Goal: Complete application form: Complete application form

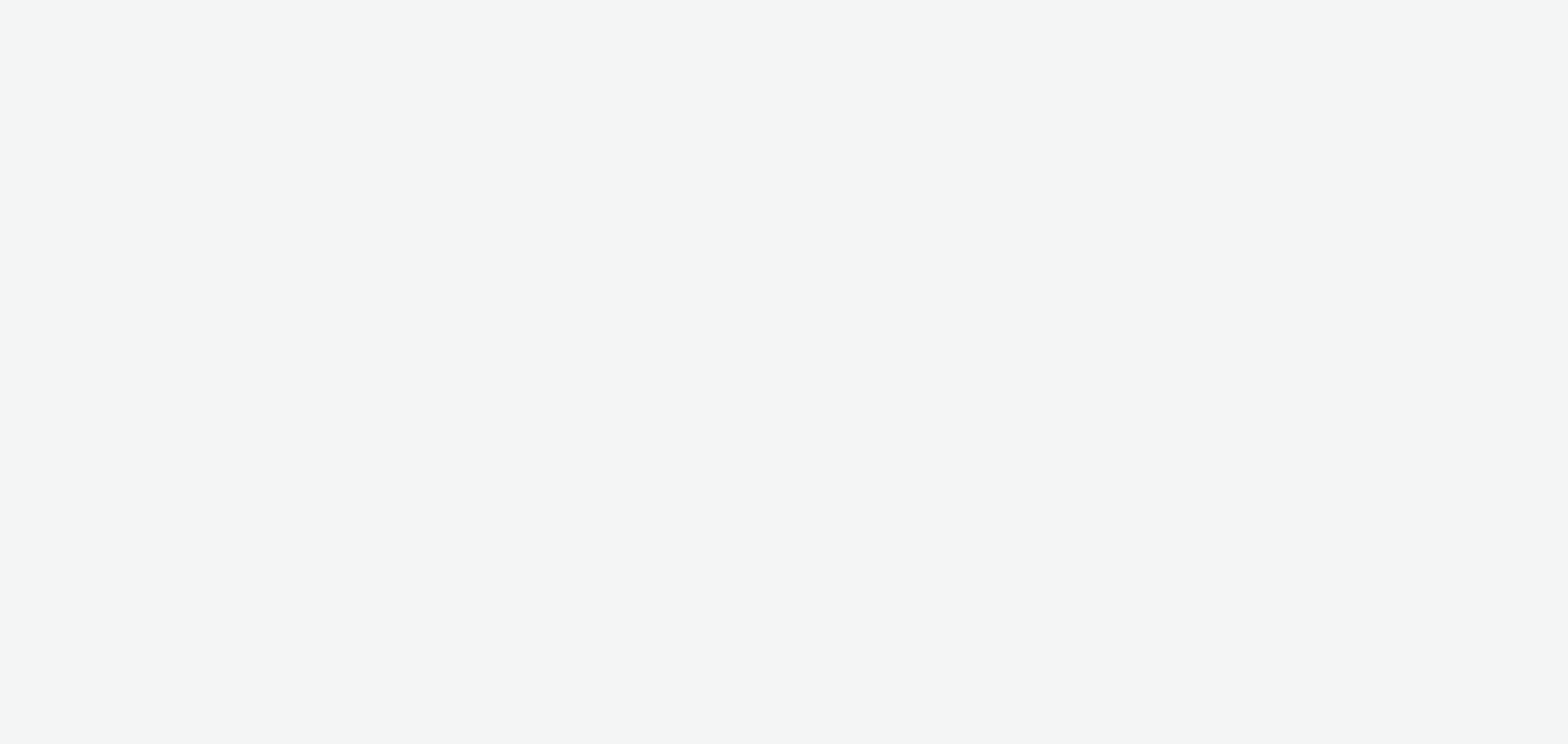
select select "9387901d-a129-43df-b0ef-f9e7dbeb676e"
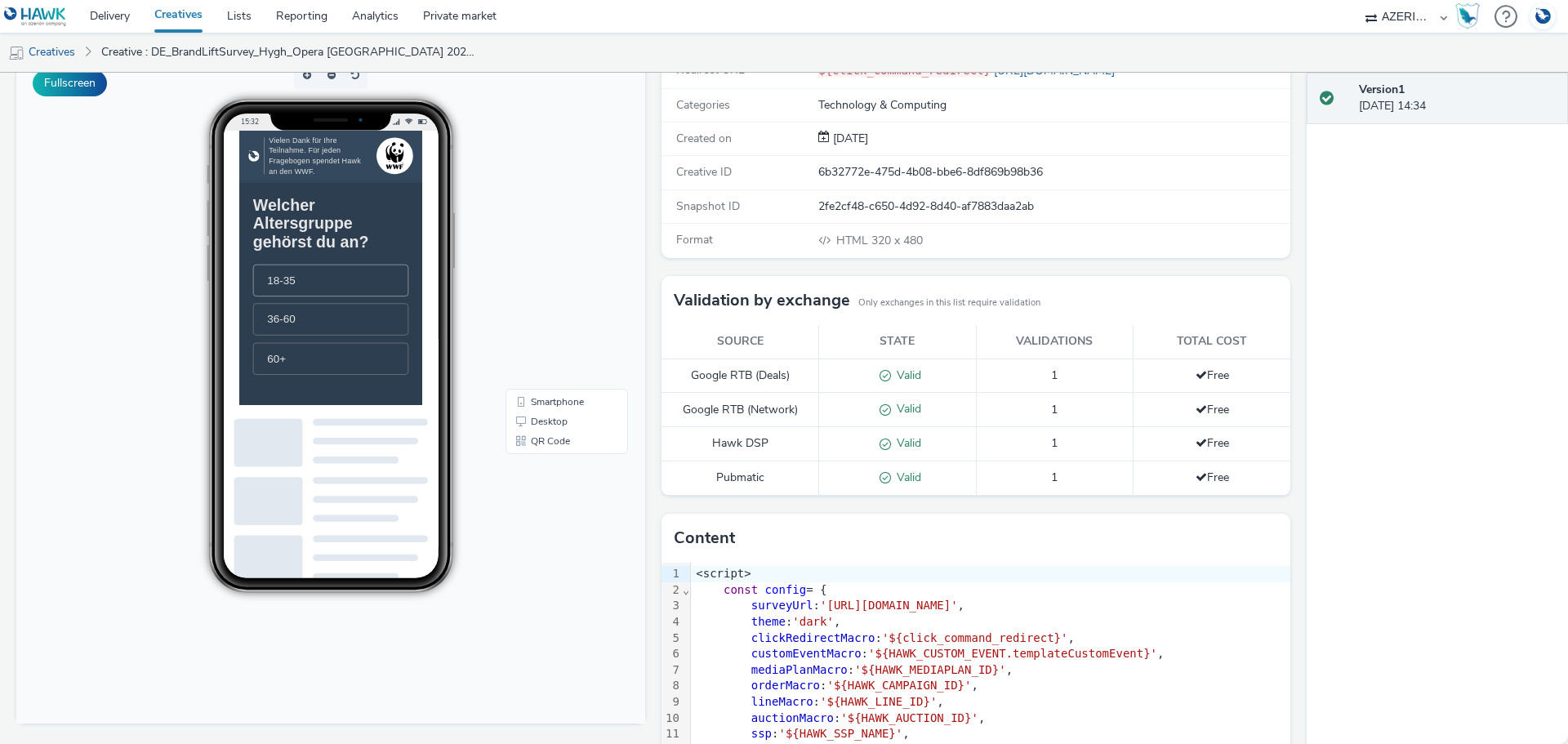
click at [368, 353] on li "18-35" at bounding box center [370, 344] width 222 height 46
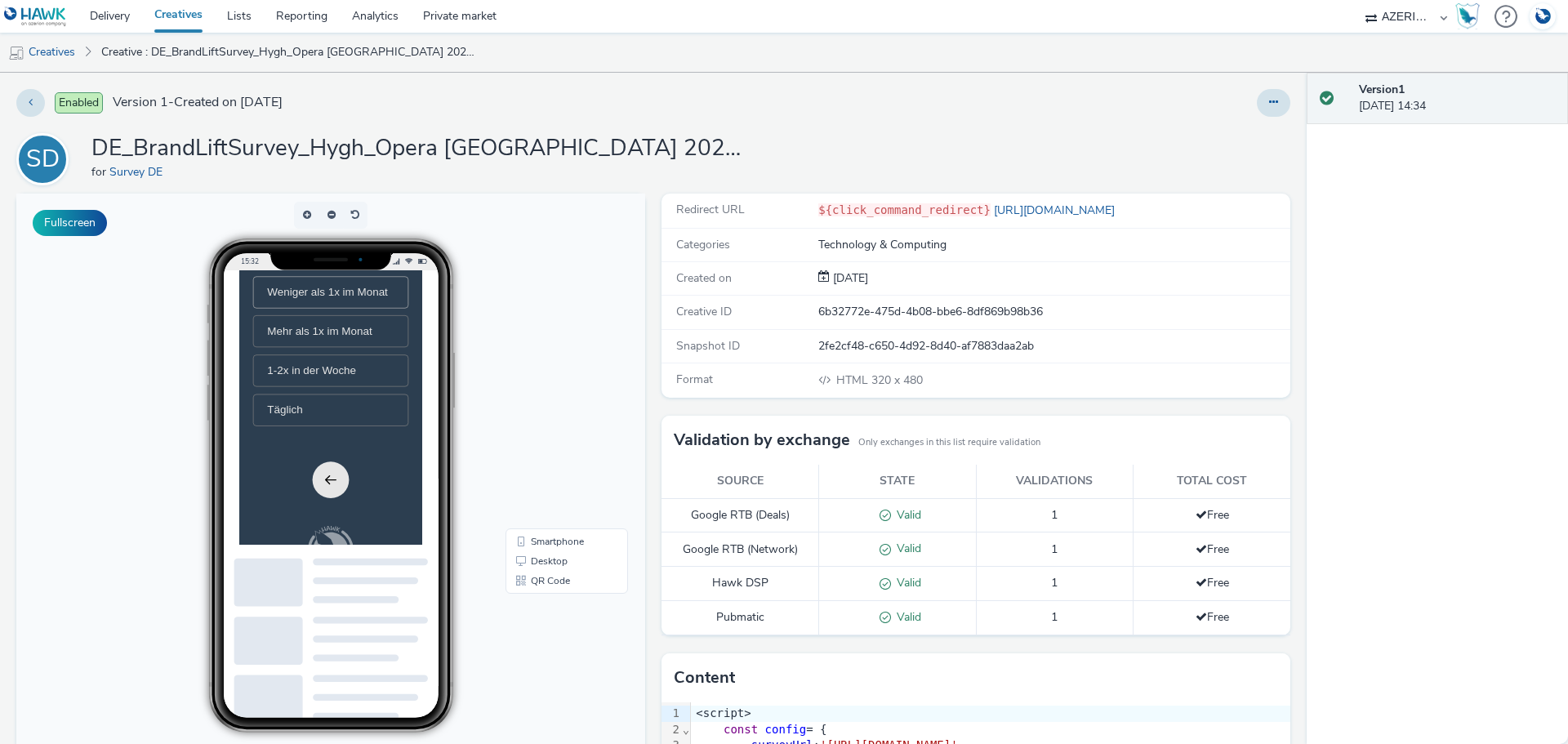
scroll to position [126, 0]
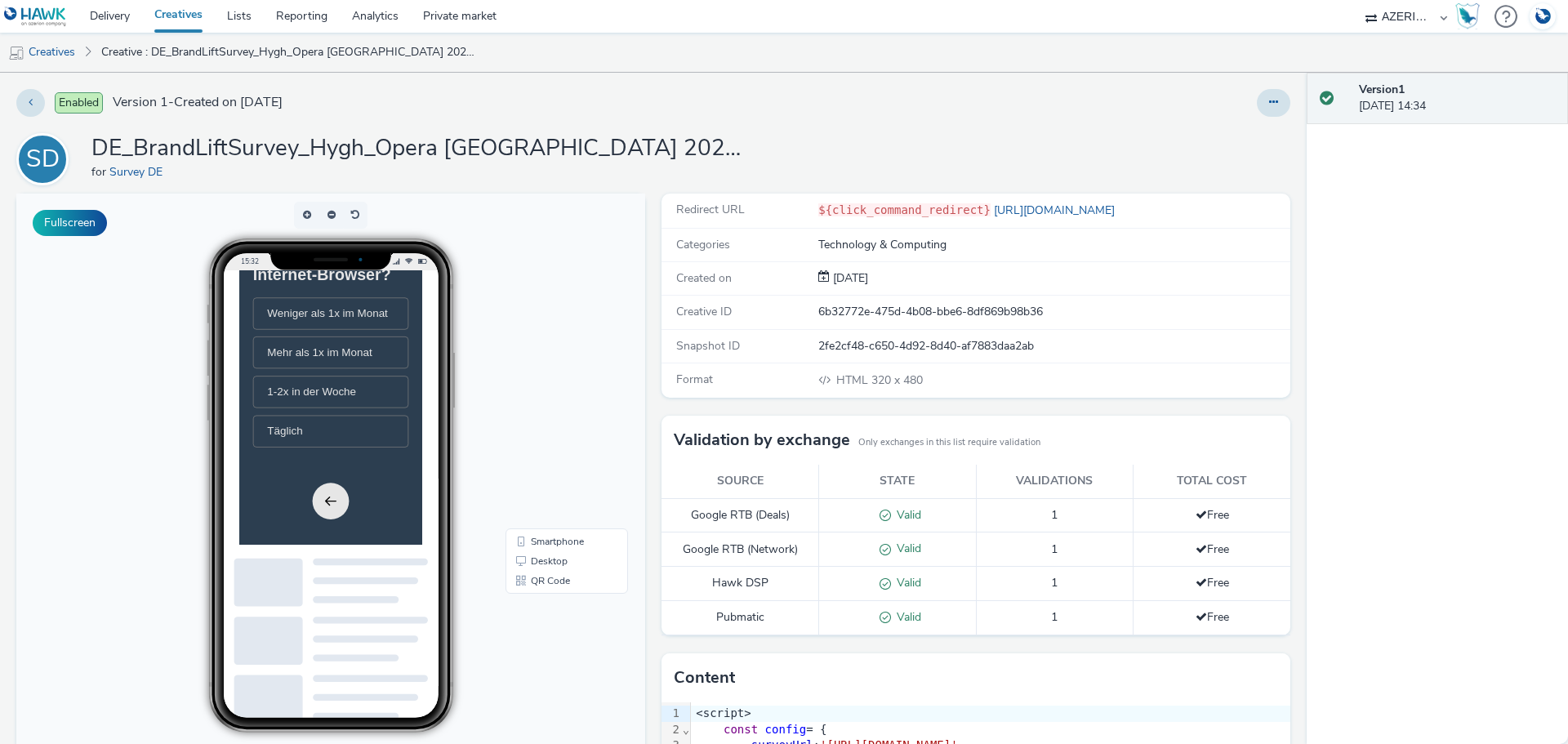
drag, startPoint x: 360, startPoint y: 455, endPoint x: 369, endPoint y: 451, distance: 9.8
click at [363, 396] on span "Mehr als 1x im Monat" at bounding box center [353, 388] width 150 height 17
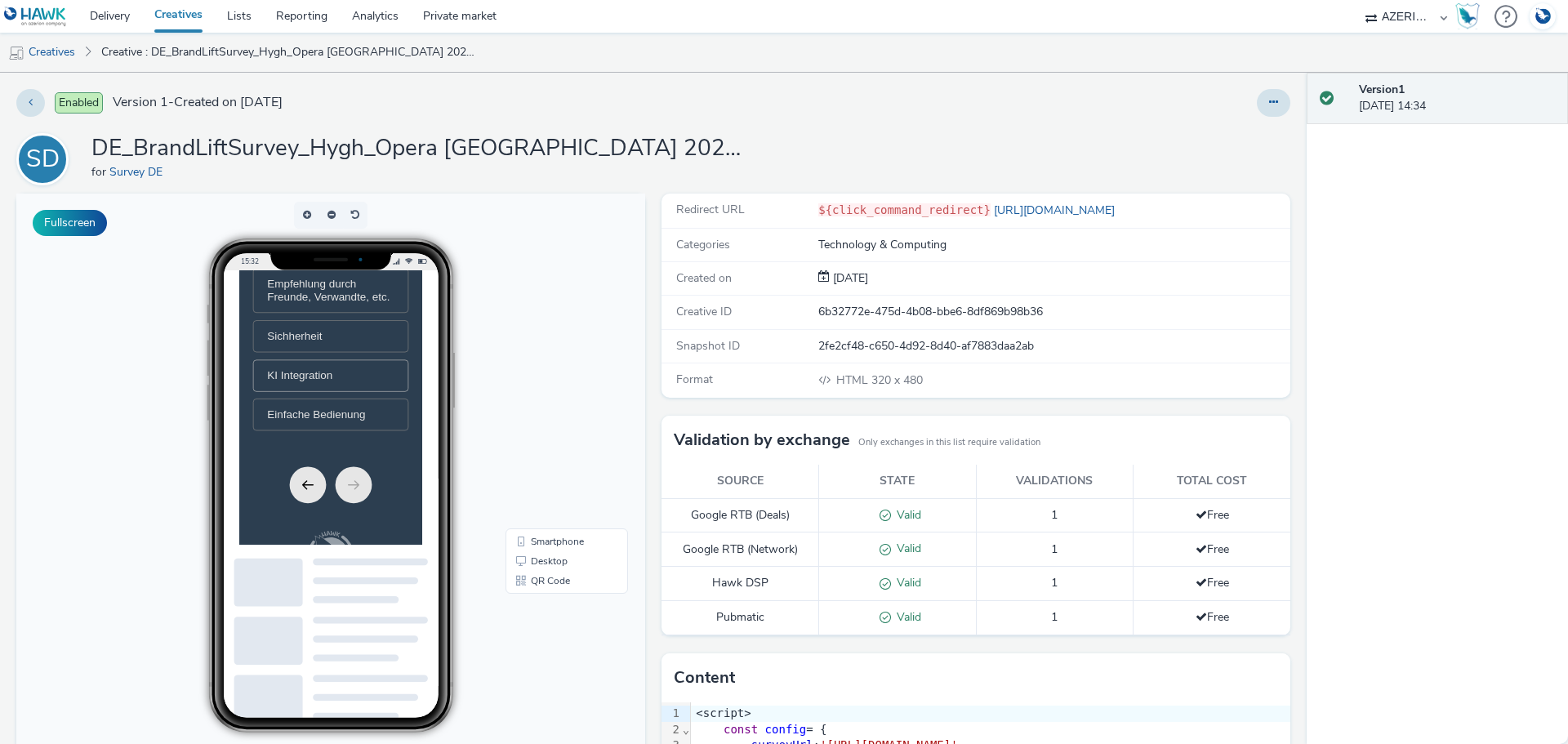
scroll to position [409, 0]
click at [379, 315] on div "Sichherheit" at bounding box center [369, 307] width 181 height 18
click at [379, 372] on div "KI Integration" at bounding box center [369, 363] width 181 height 18
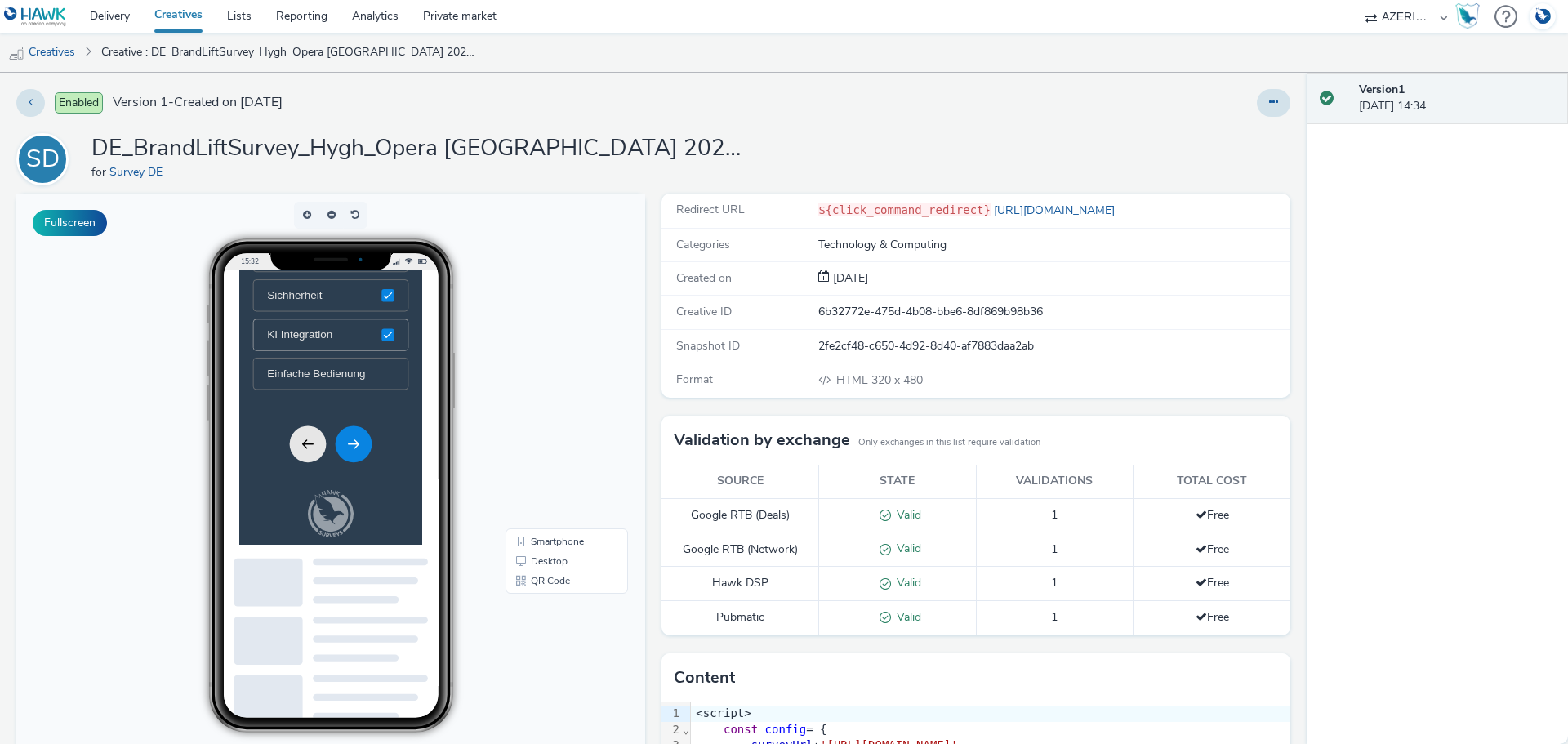
click at [380, 372] on div "KI Integration" at bounding box center [369, 363] width 181 height 18
click at [385, 315] on div "Sichherheit" at bounding box center [369, 307] width 181 height 18
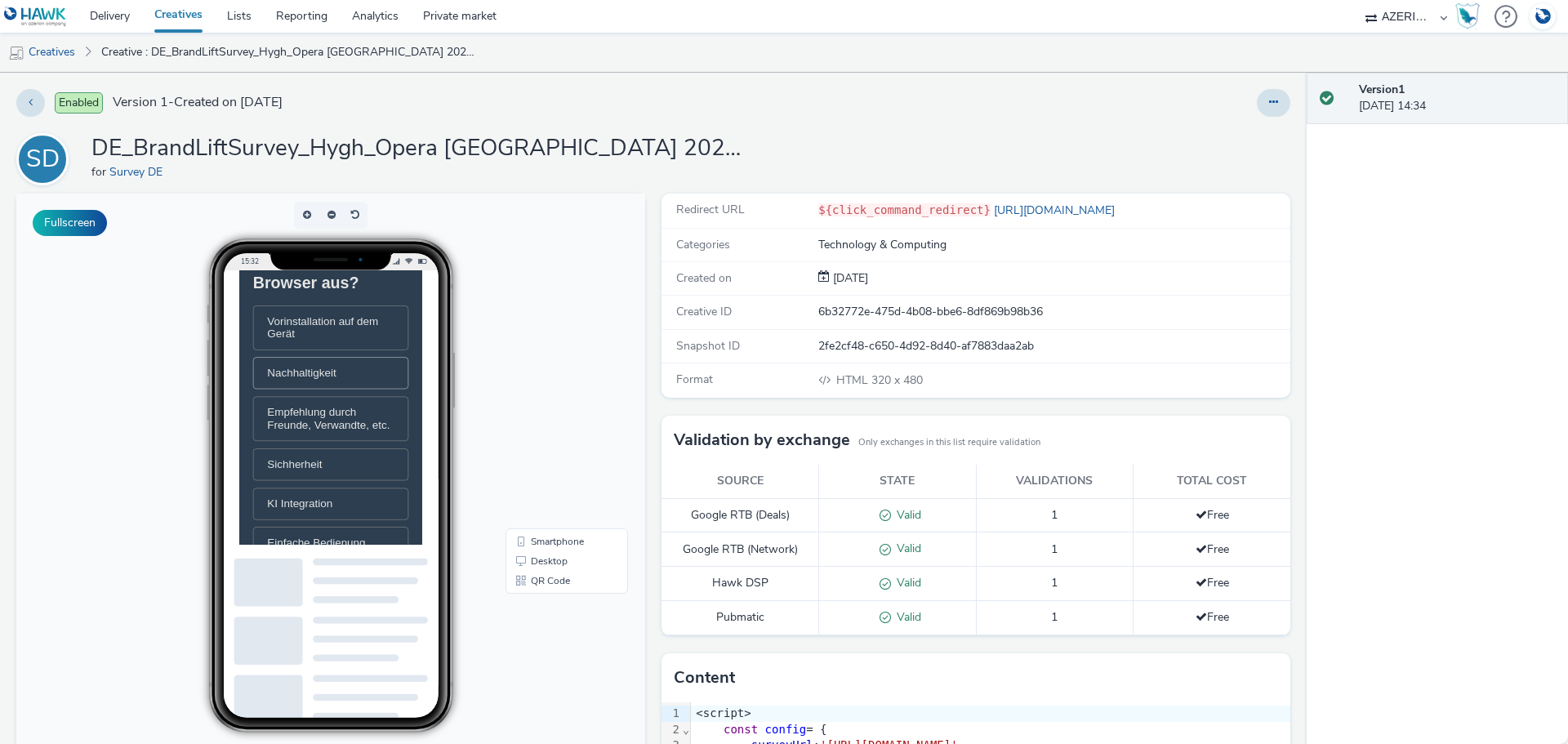
scroll to position [163, 0]
drag, startPoint x: 393, startPoint y: 388, endPoint x: 390, endPoint y: 406, distance: 18.2
click at [394, 374] on span "Vorinstallation auf dem Gerät" at bounding box center [369, 355] width 181 height 36
drag, startPoint x: 387, startPoint y: 443, endPoint x: 393, endPoint y: 488, distance: 45.4
click at [387, 430] on div "Nachhaltigkeit" at bounding box center [369, 421] width 181 height 18
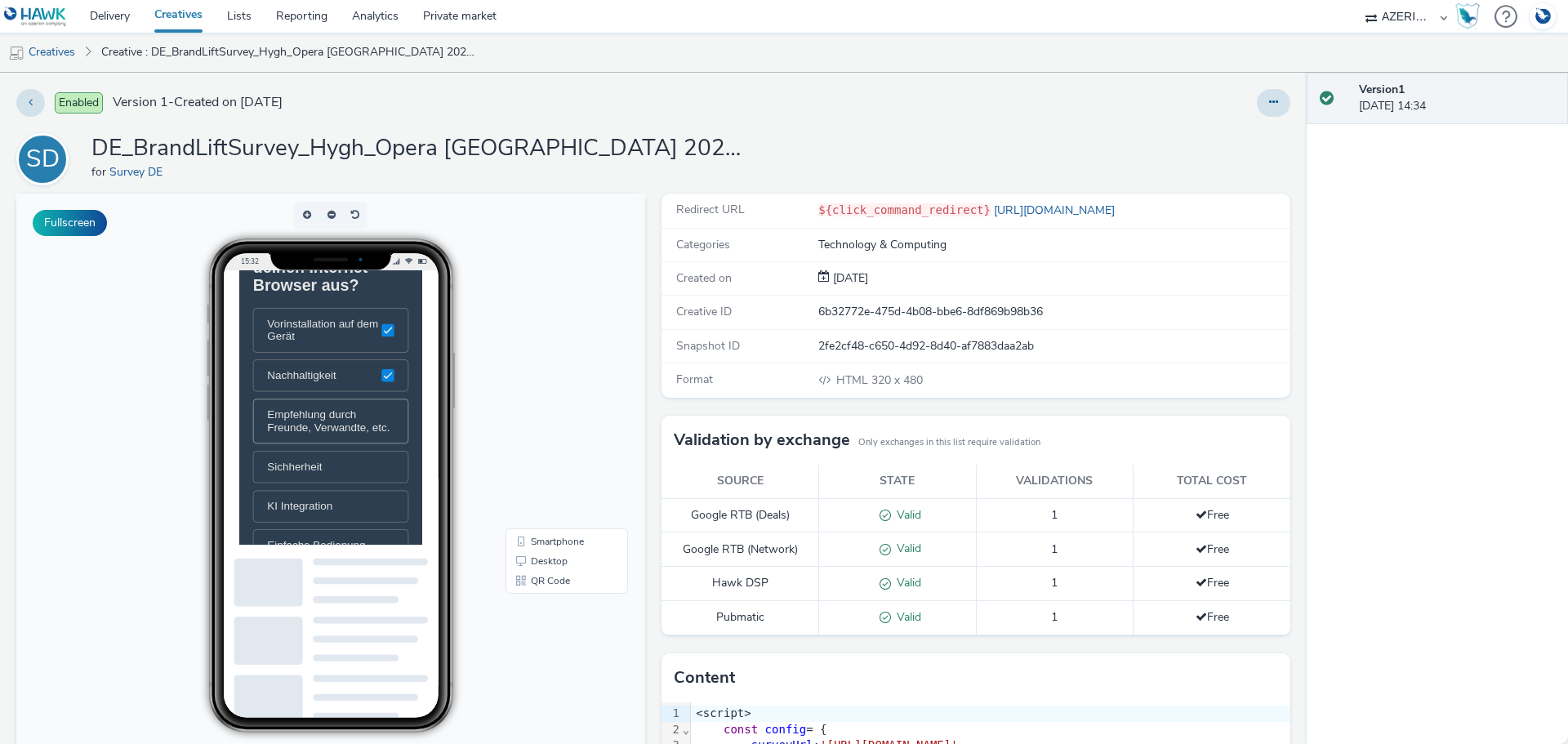
click at [395, 500] on span "Empfehlung durch Freunde, Verwandte, etc." at bounding box center [369, 486] width 181 height 36
click at [409, 577] on ul "Vorinstallation auf dem Gerät Nachhaltigkeit Empfehlung durch Freunde, Verwandt…" at bounding box center [370, 514] width 222 height 391
click at [429, 579] on div "Sichherheit" at bounding box center [369, 569] width 181 height 18
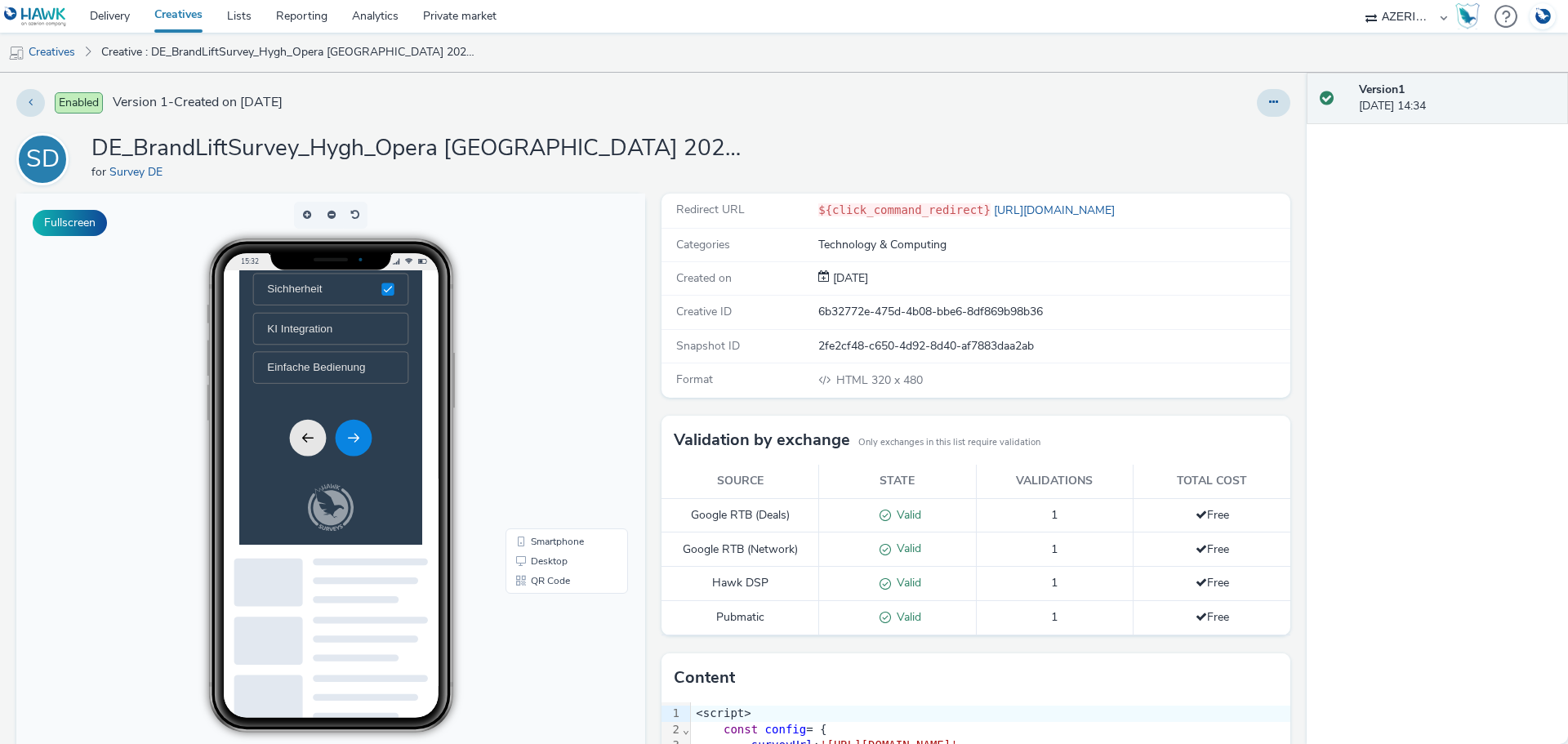
scroll to position [481, 0]
click at [393, 514] on icon "Next" at bounding box center [402, 509] width 19 height 19
drag, startPoint x: 396, startPoint y: 375, endPoint x: 399, endPoint y: 389, distance: 14.3
click at [395, 356] on div "Opera" at bounding box center [369, 347] width 181 height 18
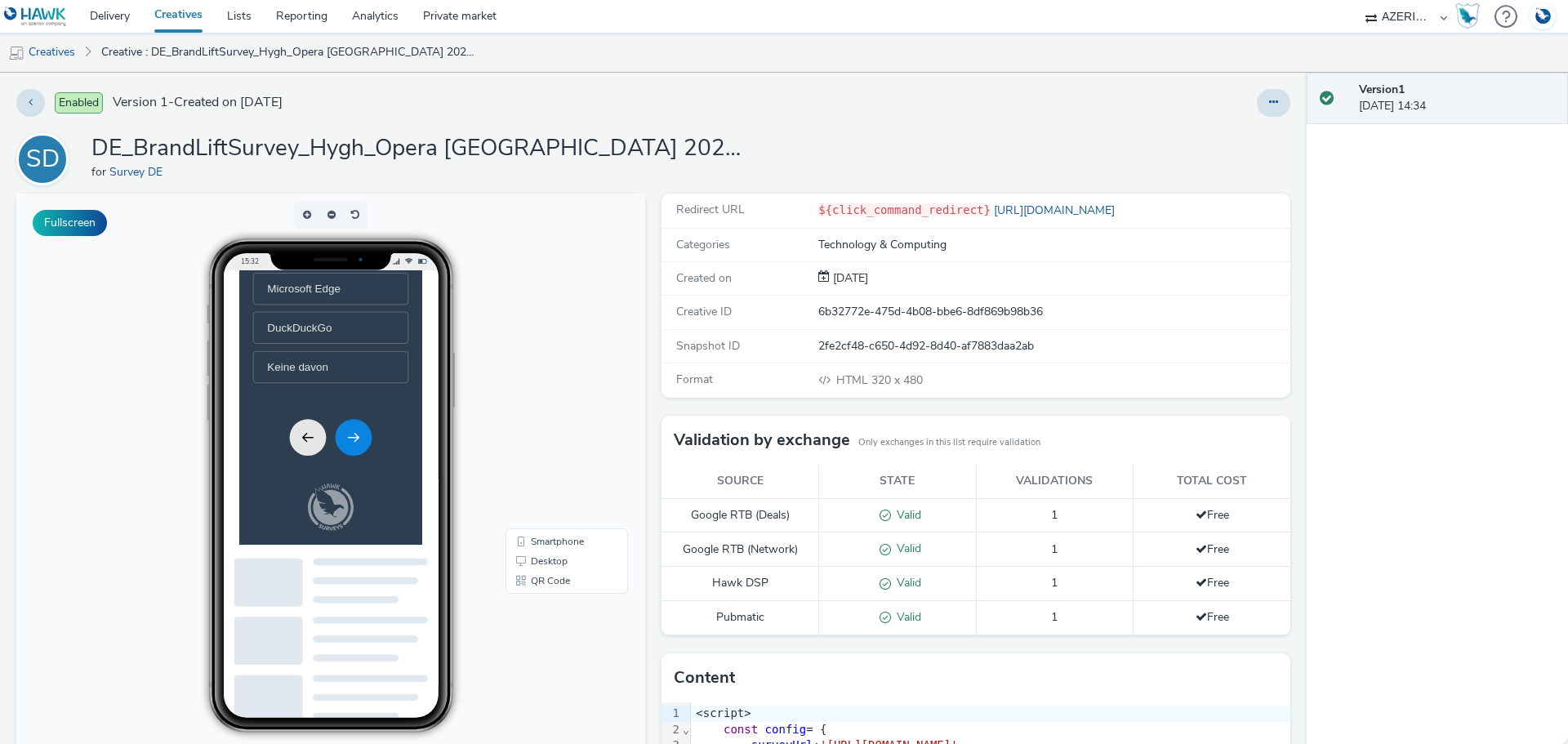
scroll to position [507, 0]
click at [401, 524] on button "Next" at bounding box center [402, 510] width 52 height 52
drag, startPoint x: 401, startPoint y: 481, endPoint x: 451, endPoint y: 414, distance: 83.6
click at [402, 321] on li "Ja, 1x" at bounding box center [370, 298] width 222 height 46
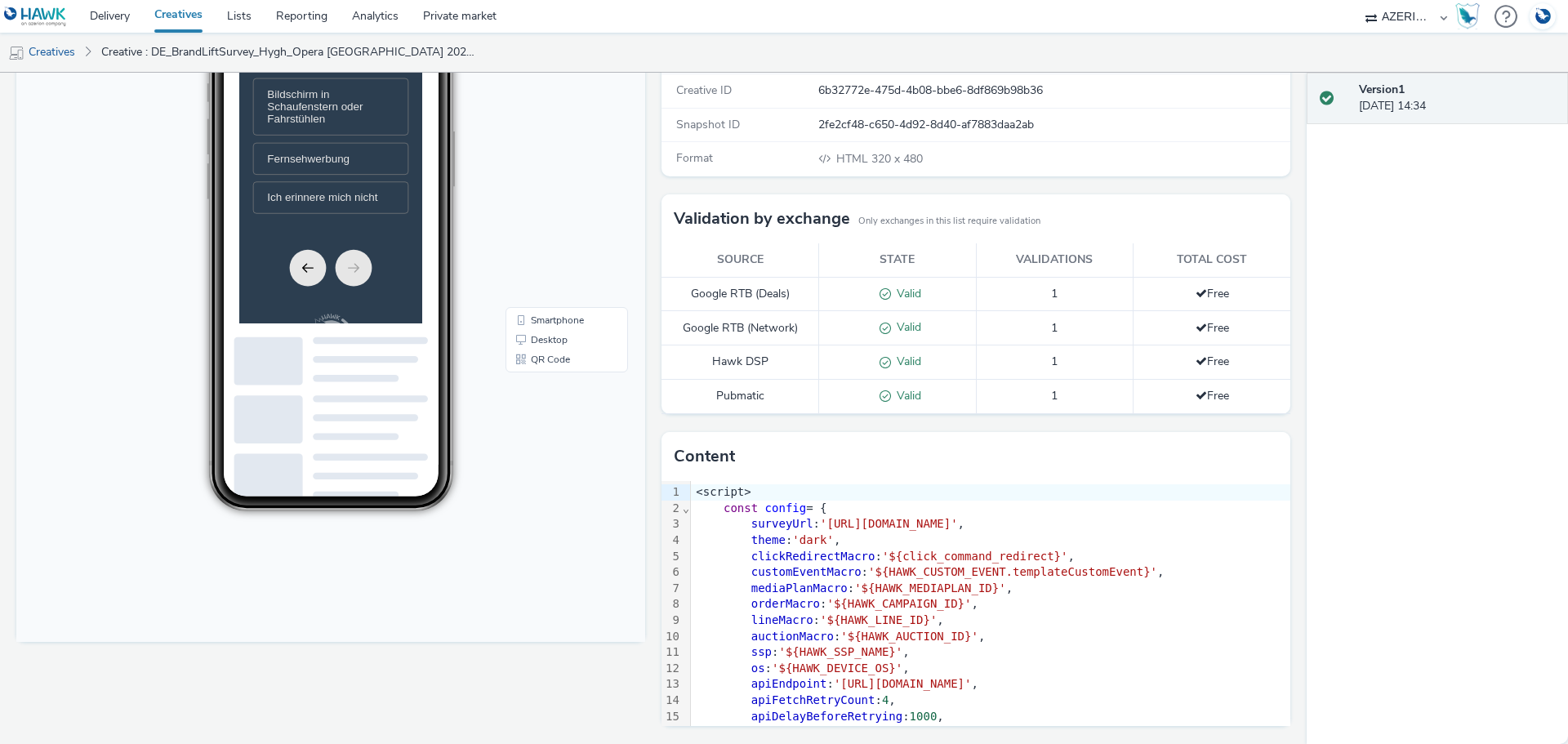
scroll to position [0, 0]
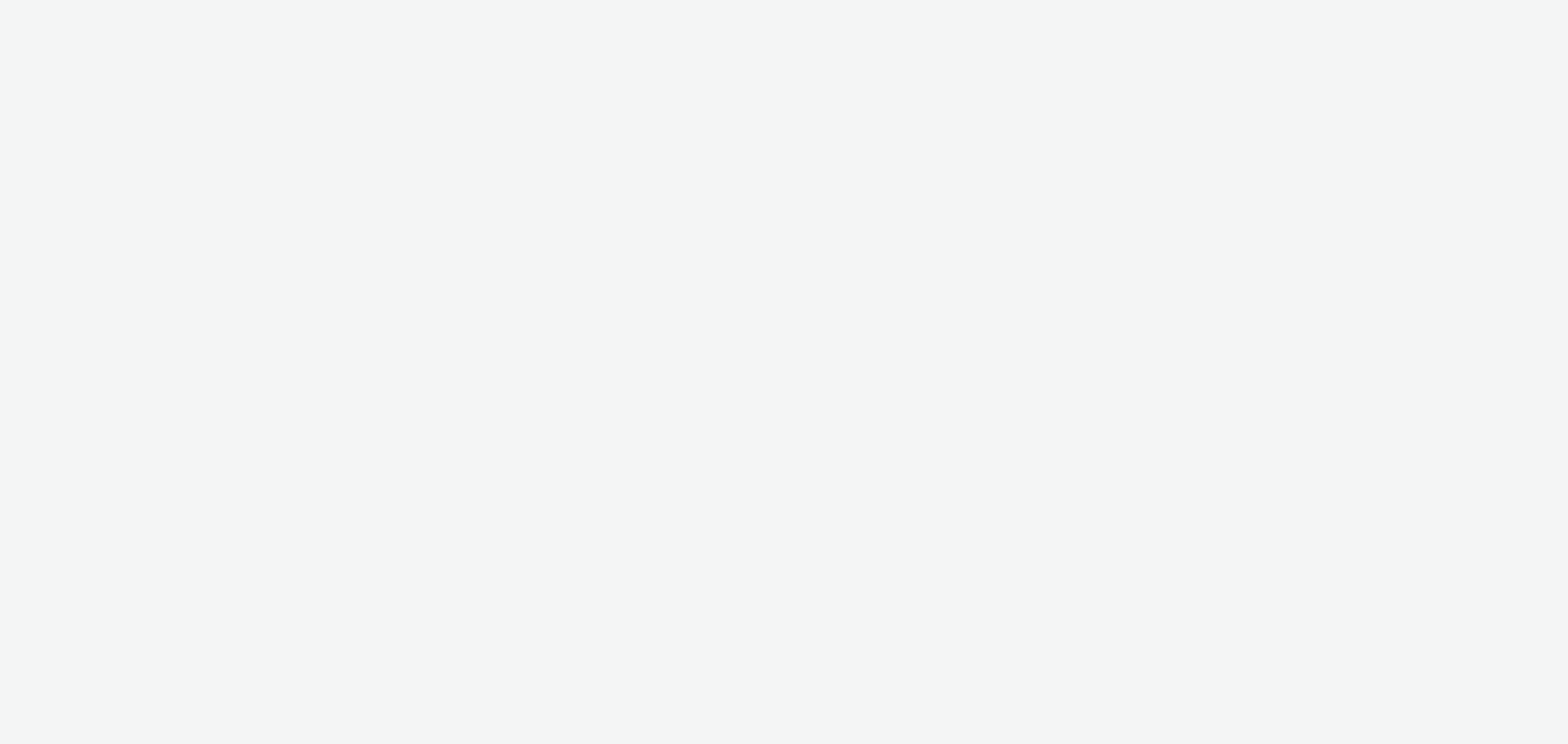
select select "9387901d-a129-43df-b0ef-f9e7dbeb676e"
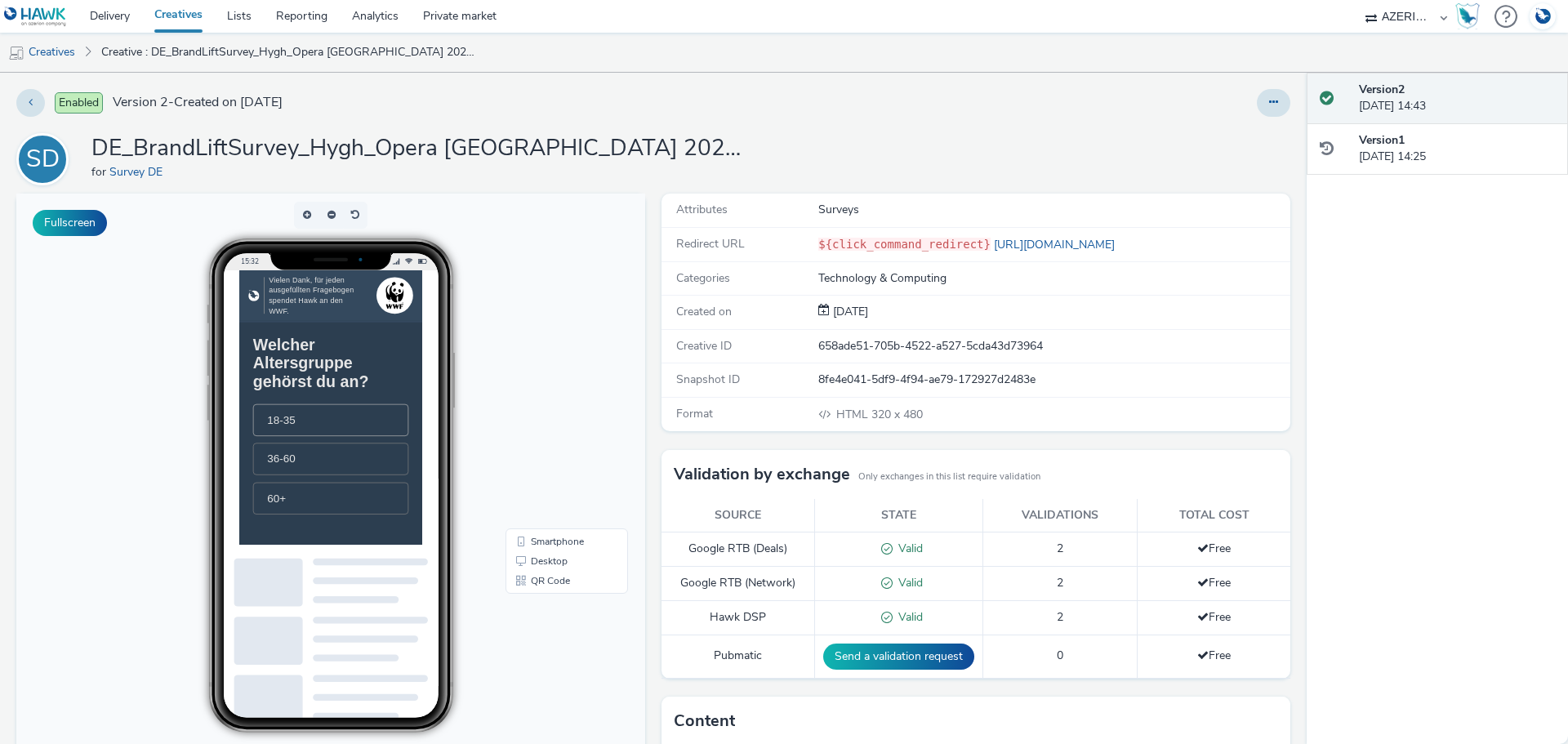
click at [321, 501] on li "18-35" at bounding box center [370, 485] width 222 height 46
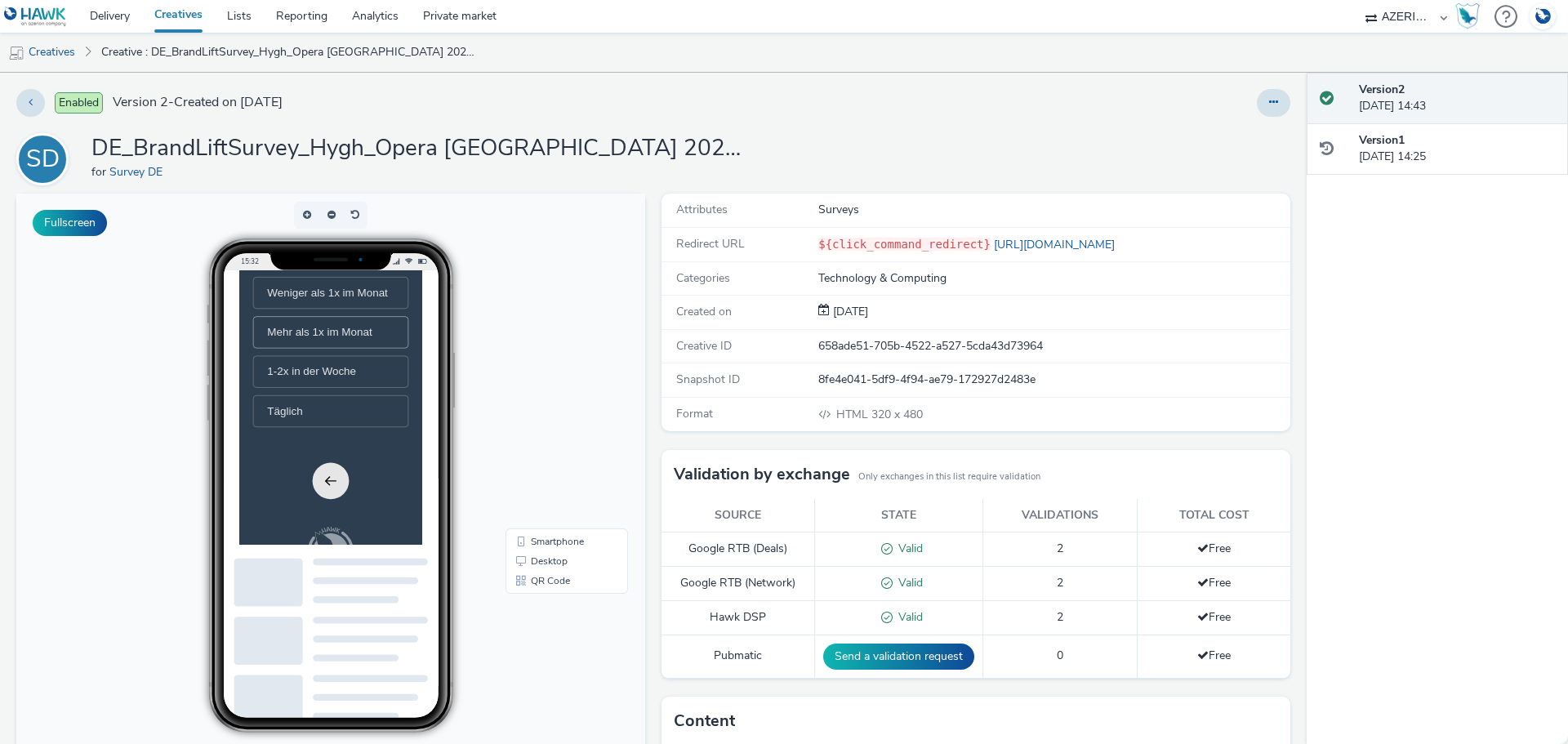
scroll to position [163, 0]
drag, startPoint x: 377, startPoint y: 405, endPoint x: 387, endPoint y: 392, distance: 16.4
click at [379, 373] on li "Weniger als 1x im Monat" at bounding box center [370, 351] width 222 height 46
click at [372, 380] on span "Empfehlung durch Freunde, Verwandte, etc." at bounding box center [369, 362] width 181 height 36
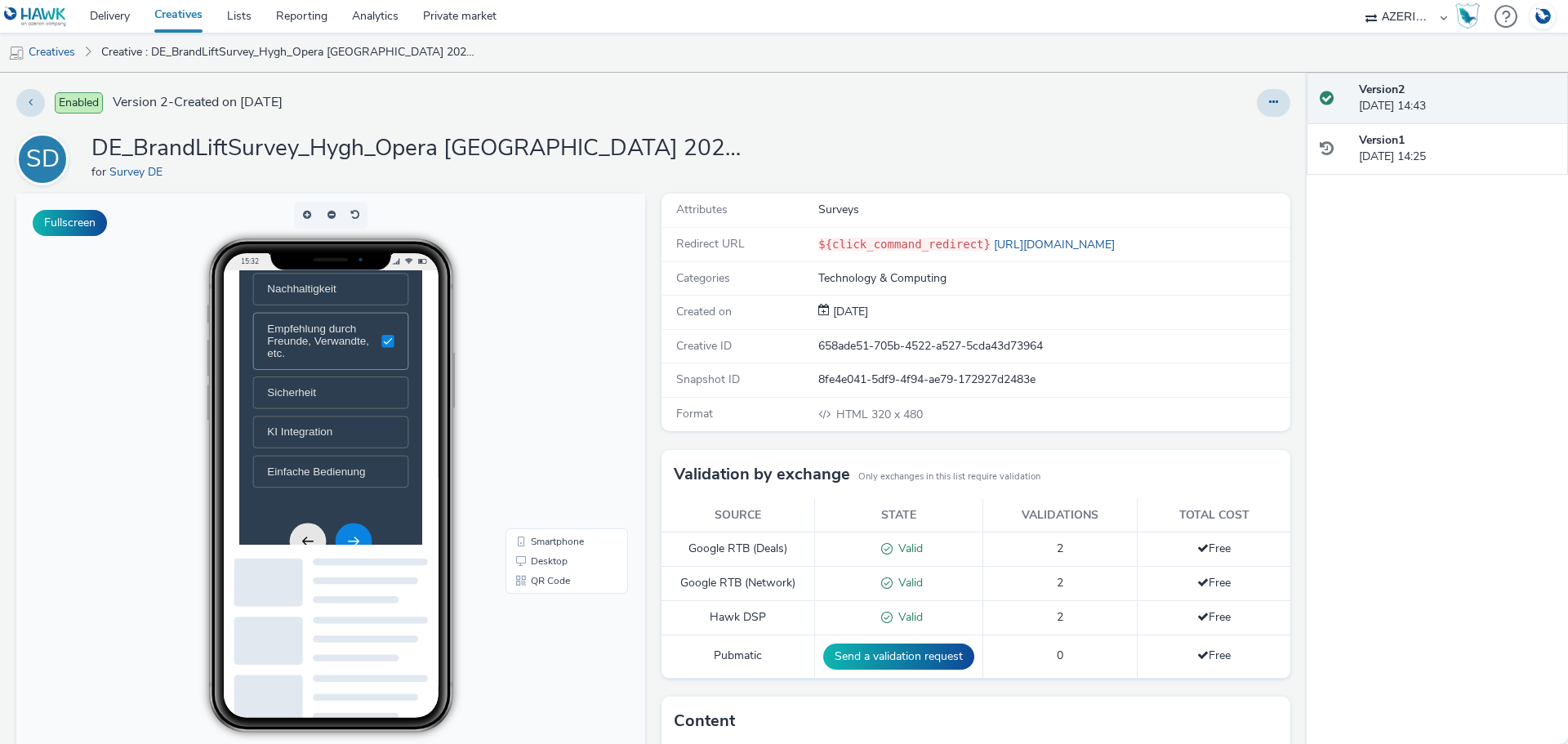
drag, startPoint x: 365, startPoint y: 476, endPoint x: 376, endPoint y: 449, distance: 29.2
click at [366, 455] on div "Sicherheit" at bounding box center [369, 445] width 181 height 18
drag, startPoint x: 393, startPoint y: 411, endPoint x: 391, endPoint y: 444, distance: 33.1
click at [394, 399] on span "Empfehlung durch Freunde, Verwandte, etc." at bounding box center [361, 371] width 163 height 54
click at [394, 395] on li "Empfehlung durch Freunde, Verwandte, etc." at bounding box center [370, 362] width 222 height 63
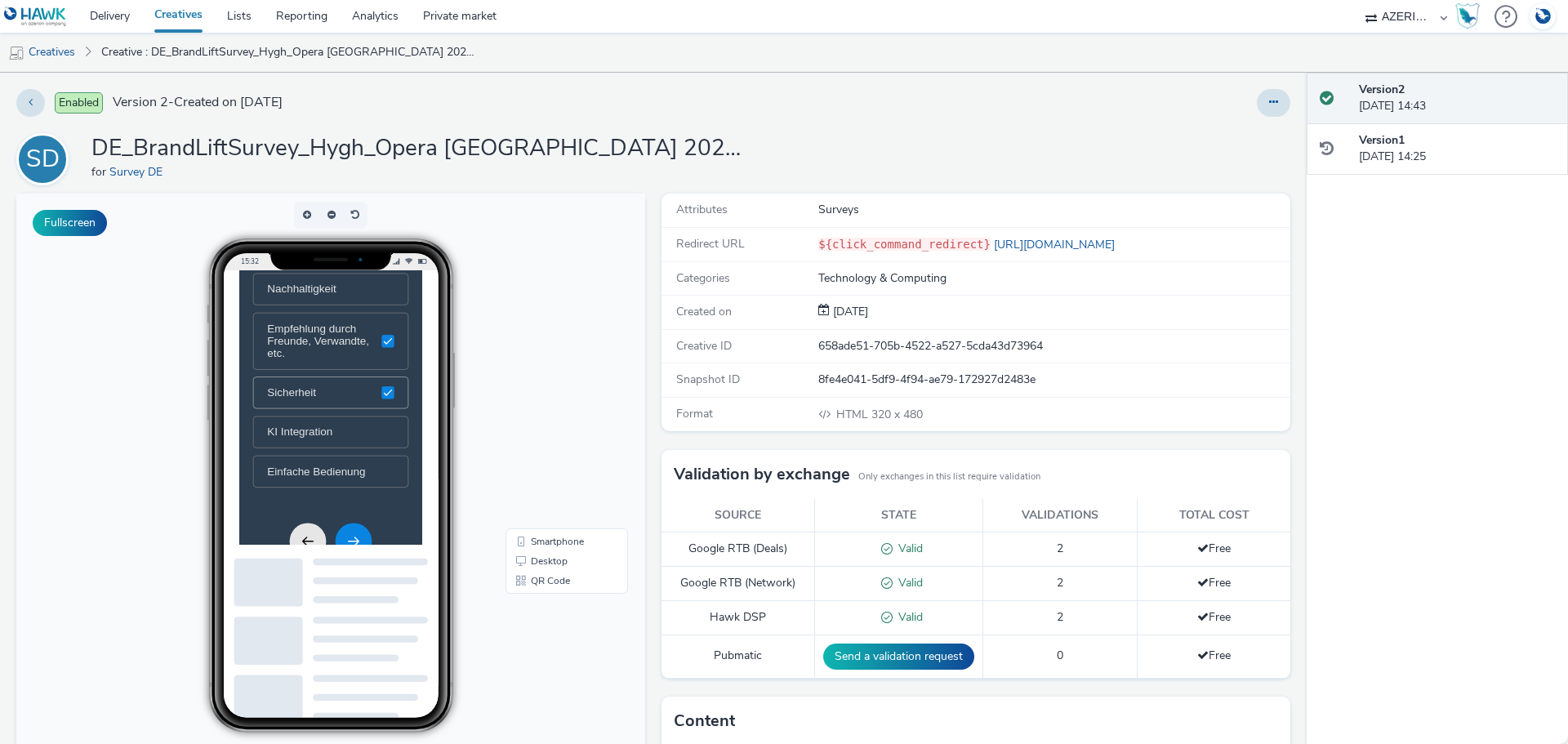
click at [386, 468] on li "Sicherheit" at bounding box center [370, 445] width 222 height 46
click at [399, 511] on div "KI Integration" at bounding box center [369, 502] width 181 height 18
click at [415, 567] on span "Einfache Bedienung" at bounding box center [349, 558] width 140 height 18
click at [404, 455] on div "Sicherheit" at bounding box center [369, 445] width 181 height 18
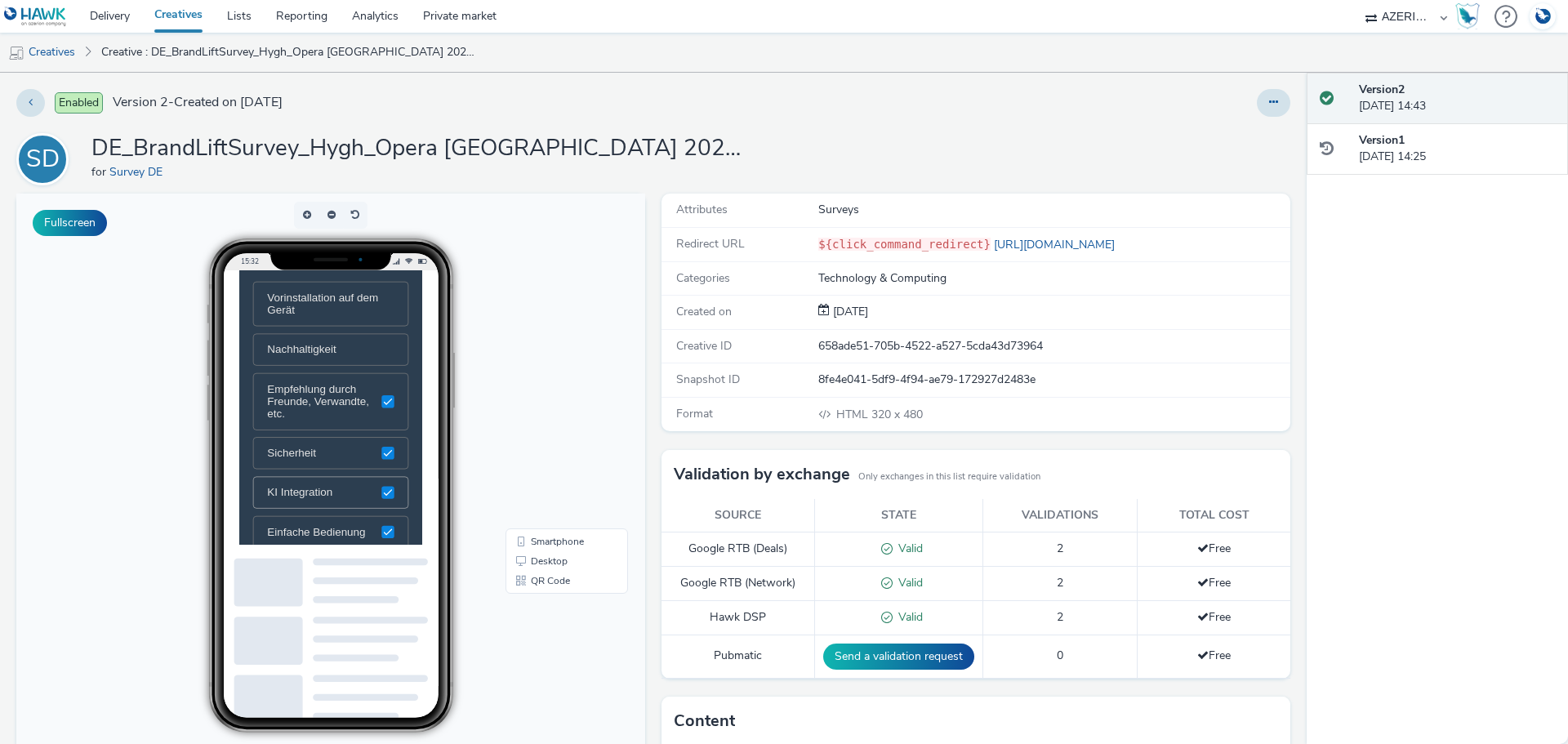
scroll to position [409, 0]
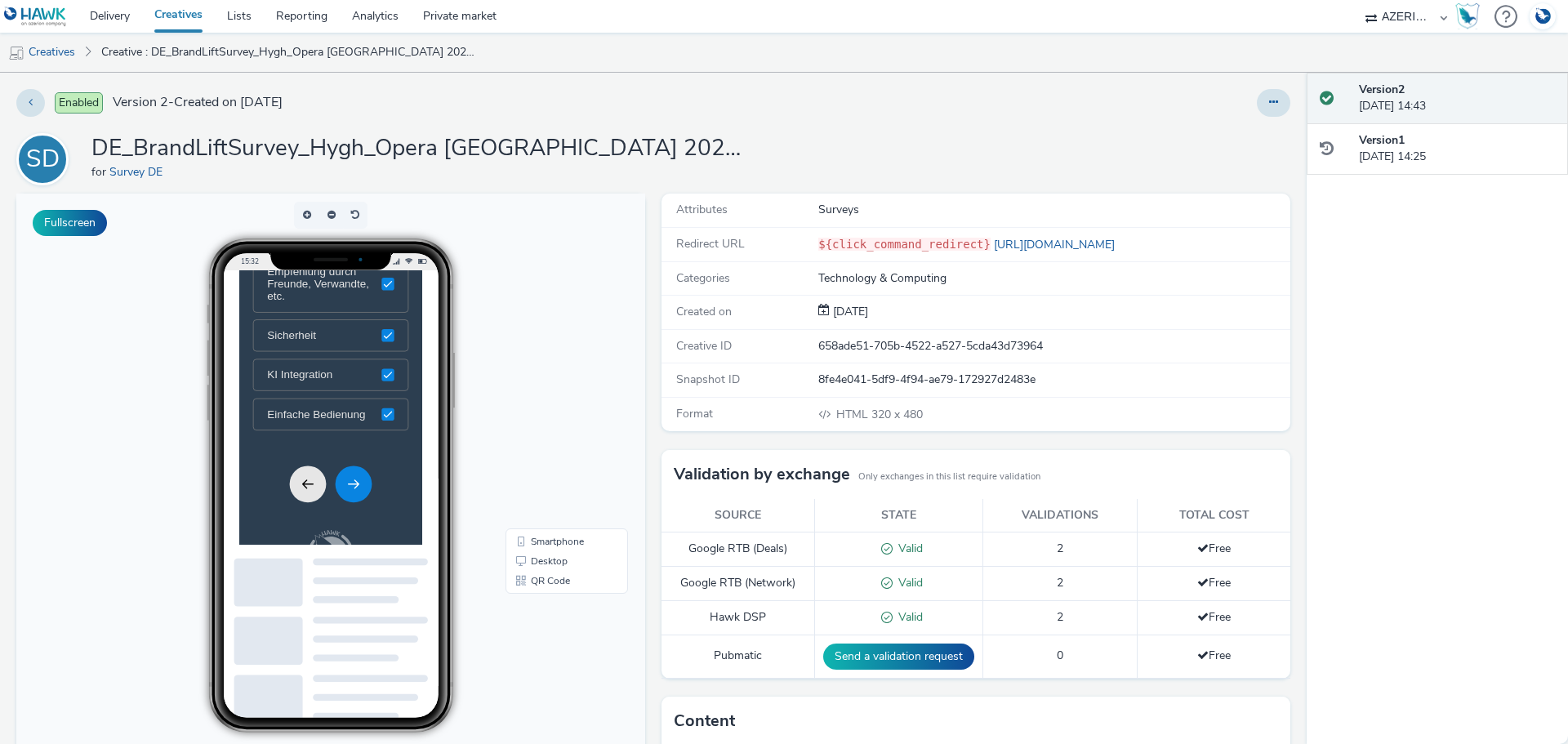
click at [395, 586] on icon "Next" at bounding box center [402, 575] width 19 height 19
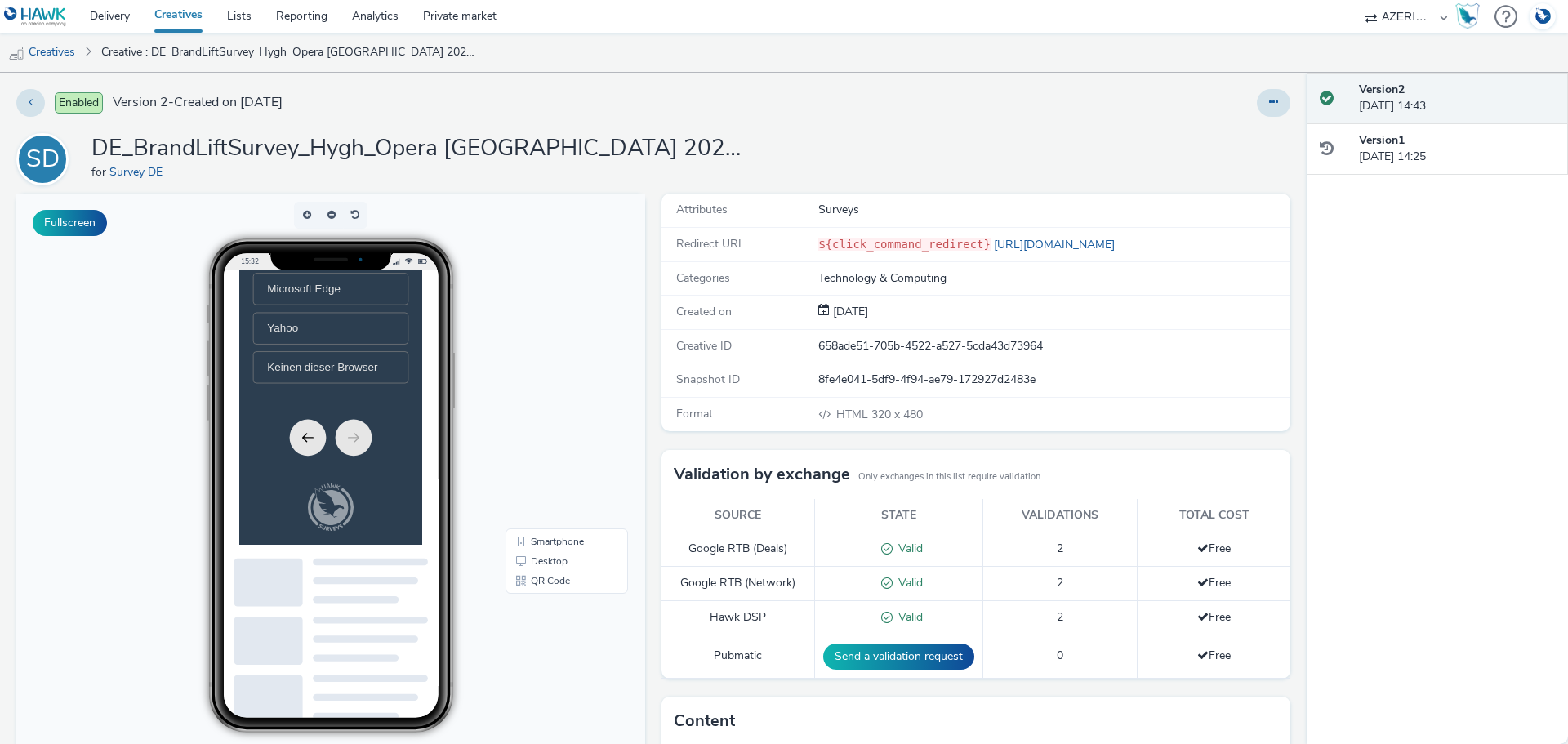
scroll to position [669, 0]
click at [375, 361] on li "Yahoo" at bounding box center [370, 354] width 222 height 46
click at [399, 513] on icon "Next" at bounding box center [402, 510] width 15 height 11
click at [342, 321] on li "Ja, 1x" at bounding box center [370, 298] width 222 height 46
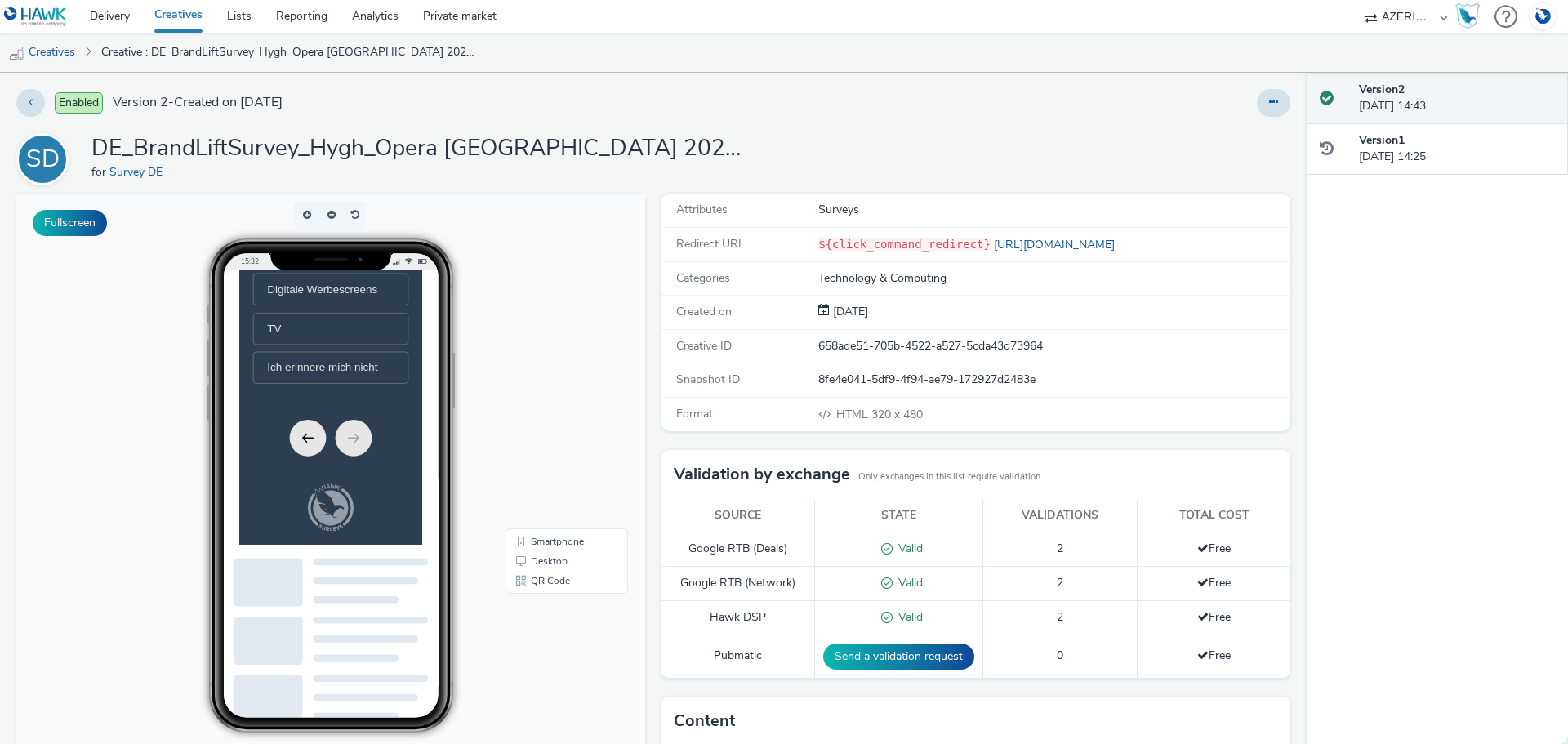
scroll to position [341, 0]
